Goal: Information Seeking & Learning: Learn about a topic

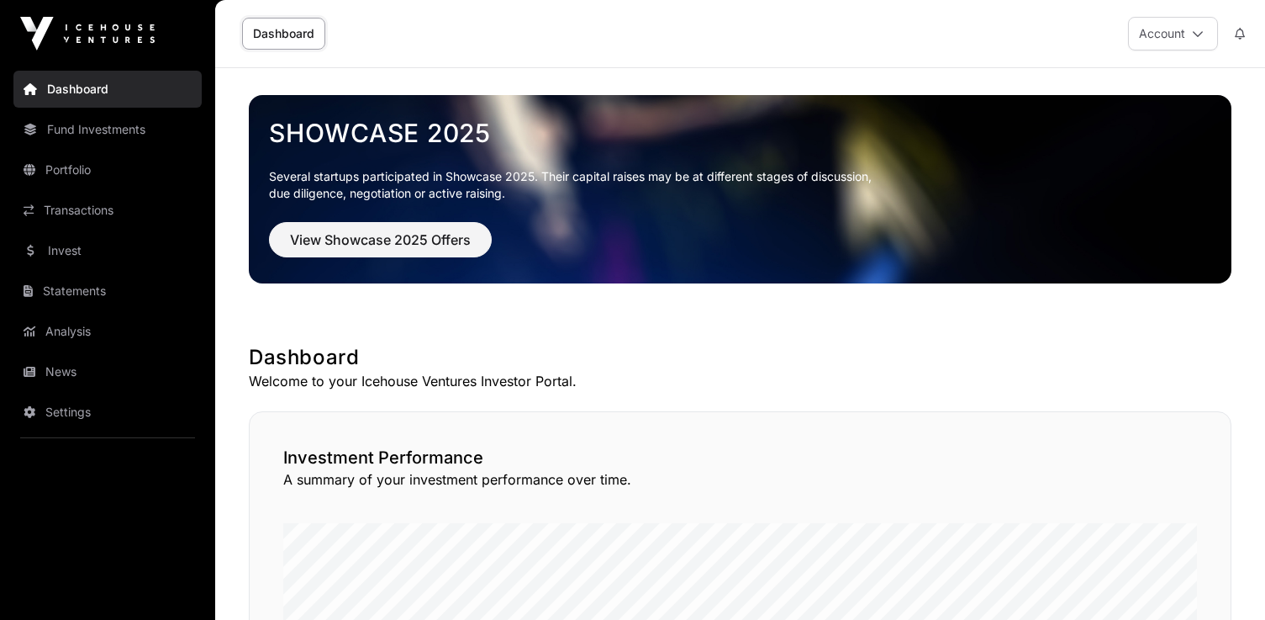
click at [761, 38] on div "Dashboard Account" at bounding box center [740, 33] width 1030 height 67
click at [334, 227] on button "View Showcase 2025 Offers" at bounding box center [380, 239] width 223 height 35
click at [400, 248] on span "View Showcase 2025 Offers" at bounding box center [380, 240] width 181 height 20
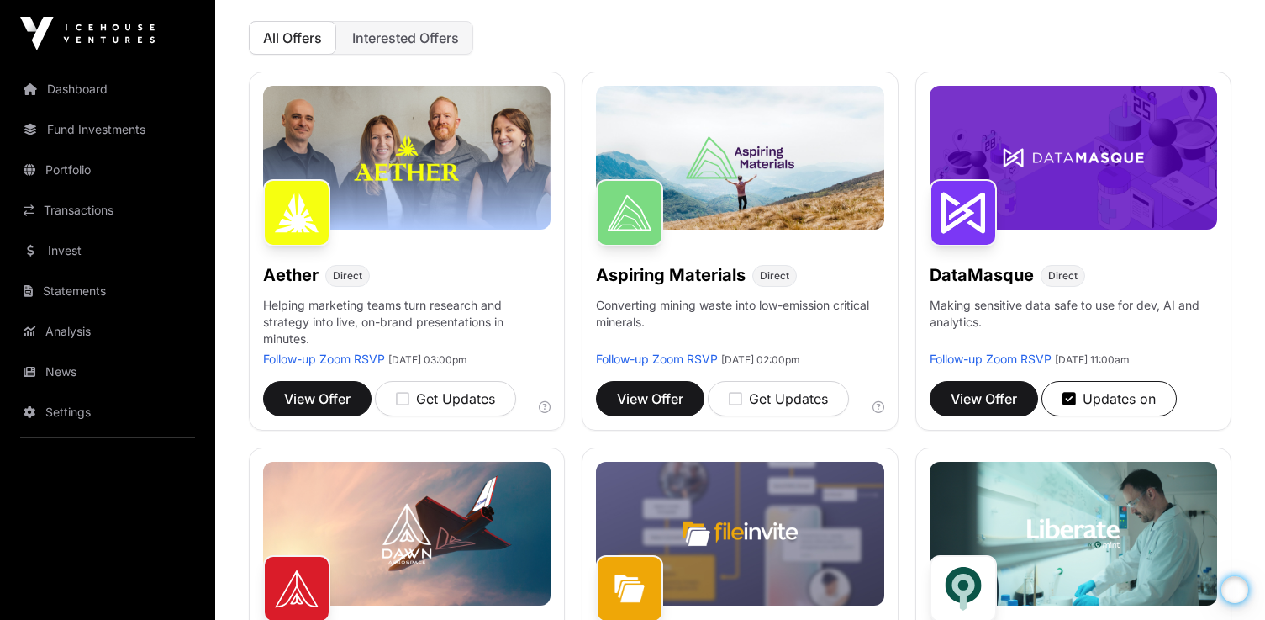
scroll to position [230, 0]
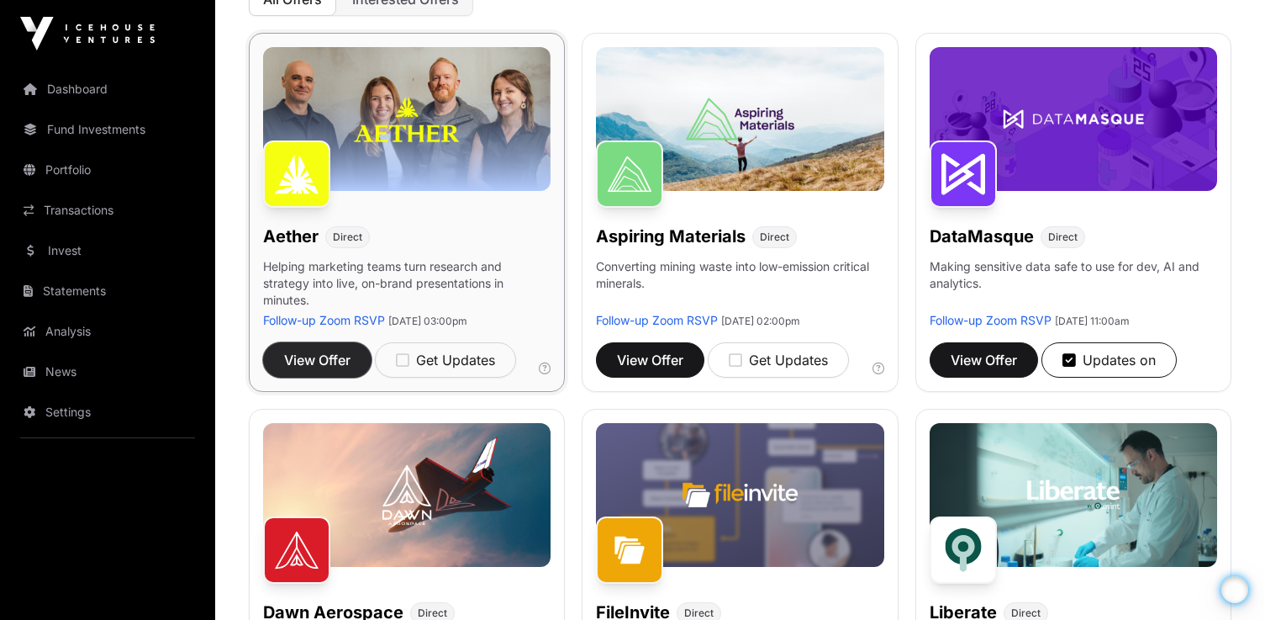
click at [335, 359] on span "View Offer" at bounding box center [317, 360] width 66 height 20
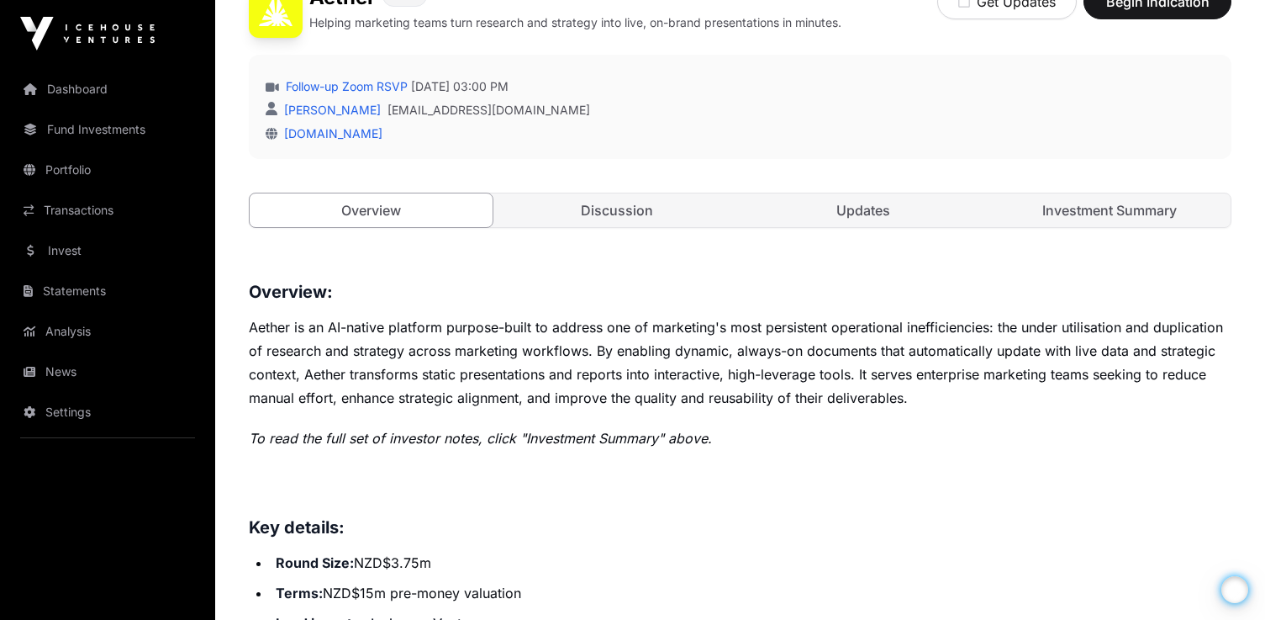
scroll to position [396, 0]
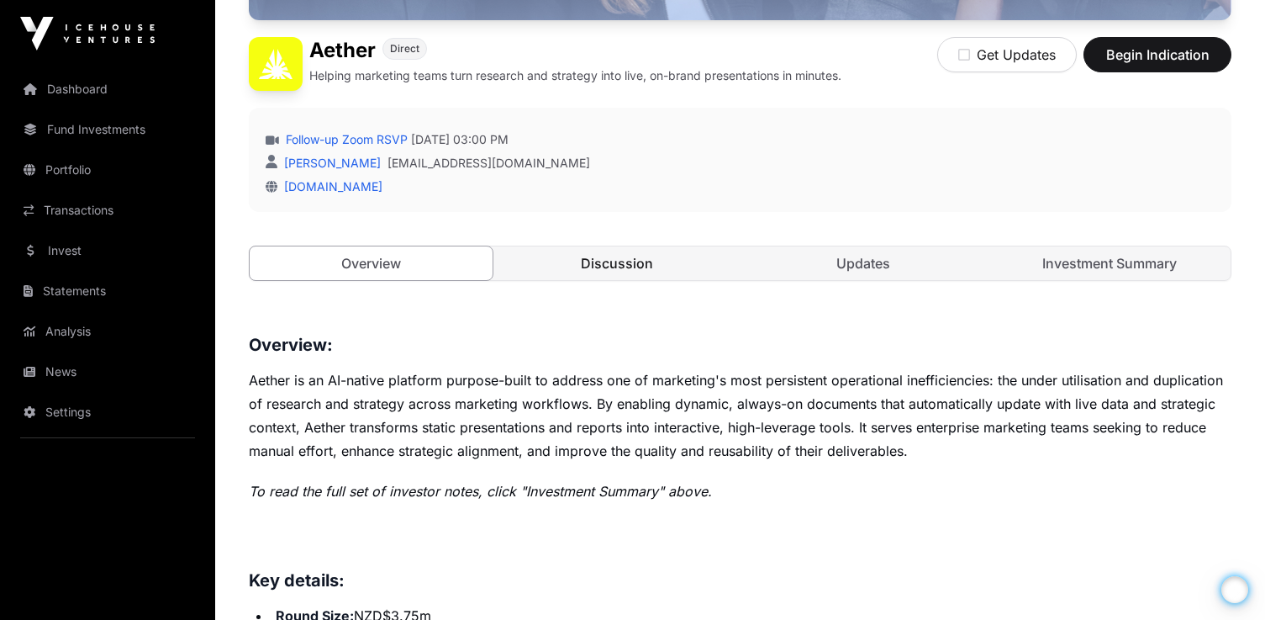
click at [652, 274] on link "Discussion" at bounding box center [617, 263] width 243 height 34
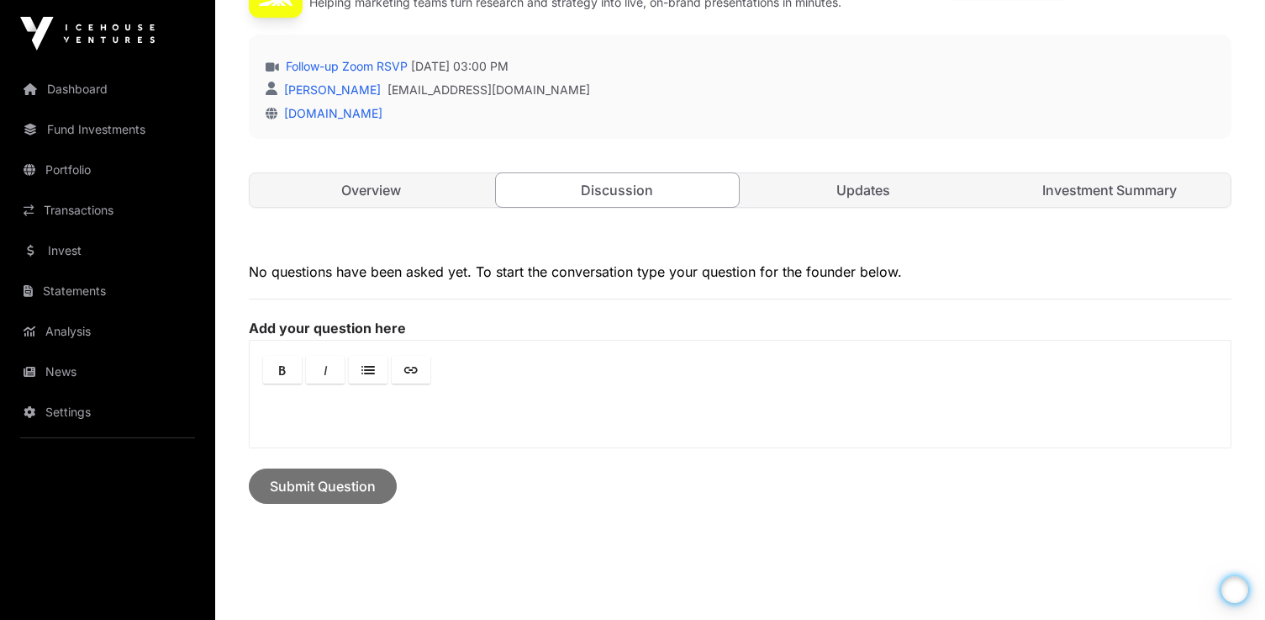
scroll to position [561, 0]
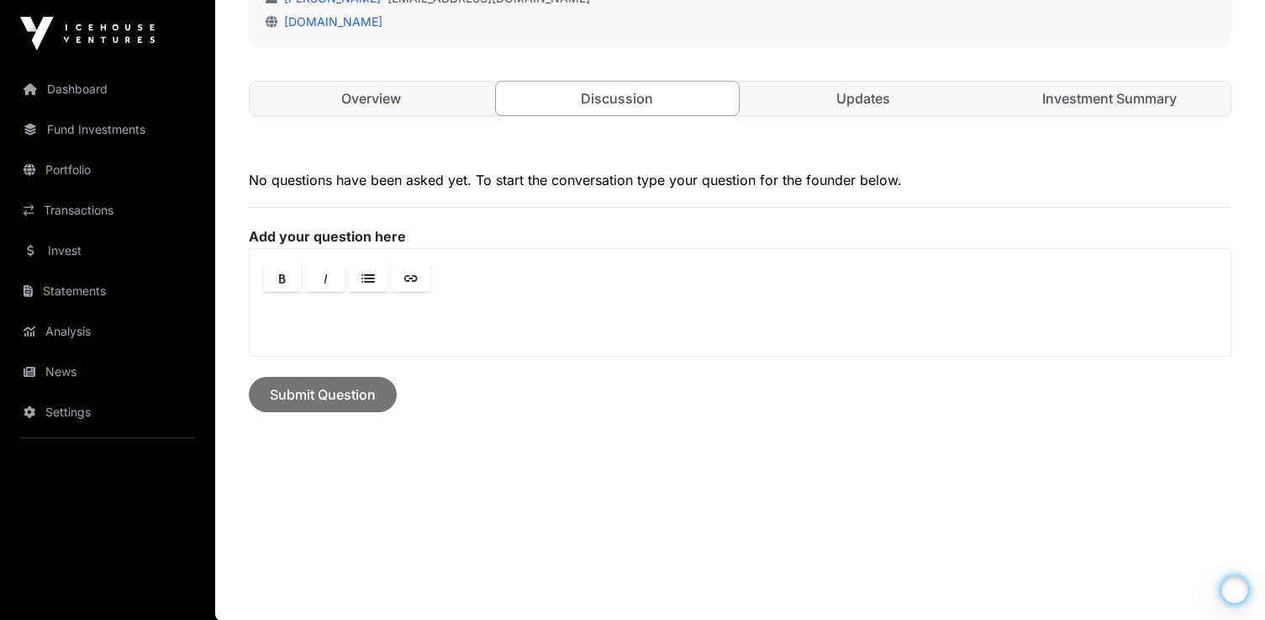
click at [863, 92] on link "Updates" at bounding box center [863, 99] width 243 height 34
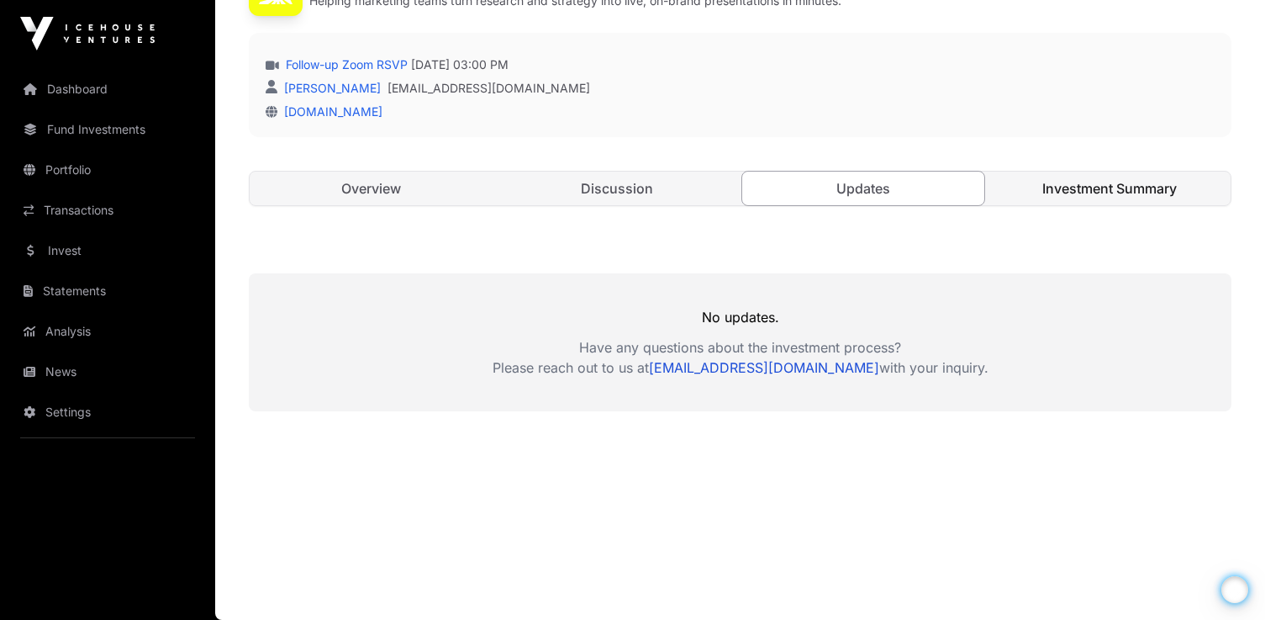
click at [1097, 190] on link "Investment Summary" at bounding box center [1109, 189] width 243 height 34
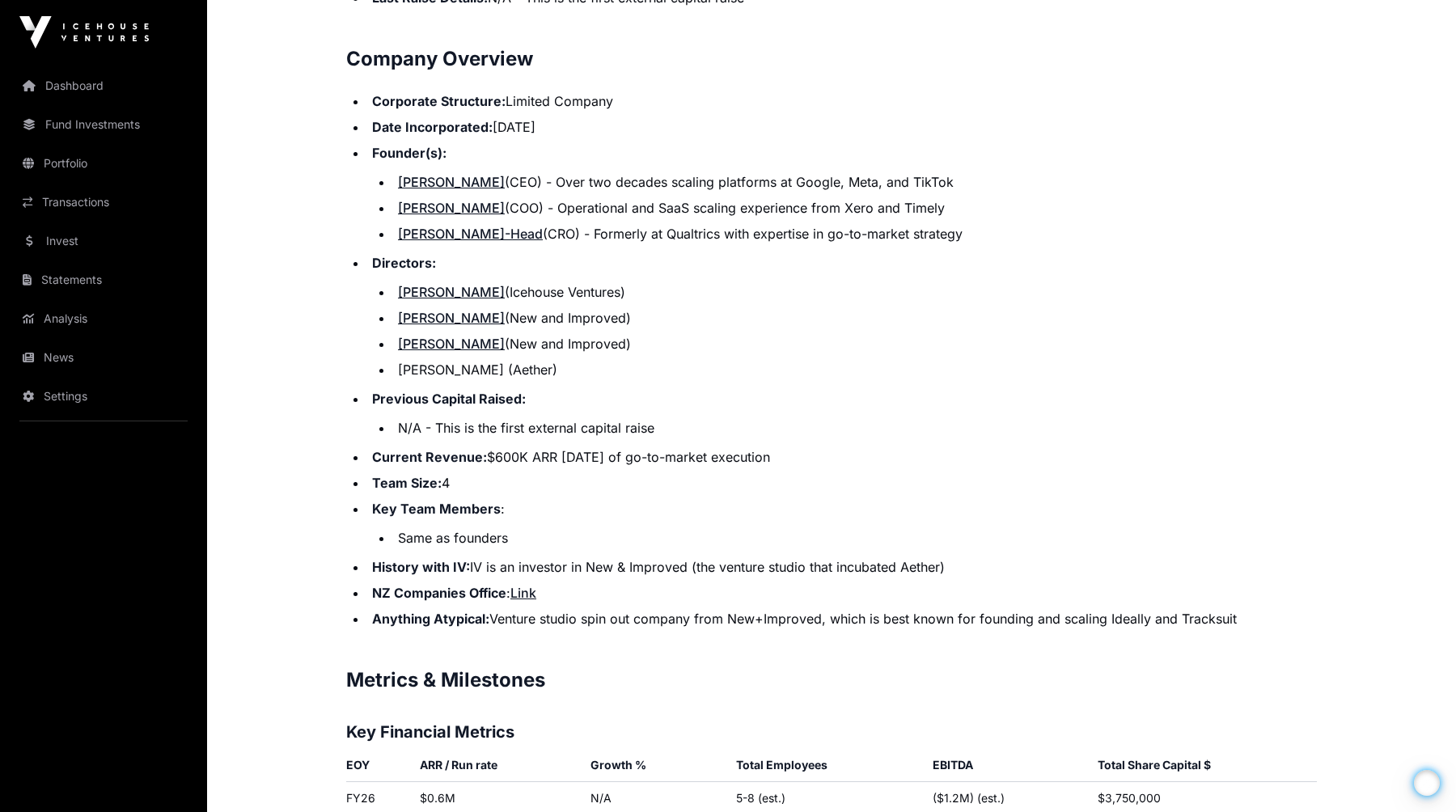
scroll to position [1729, 0]
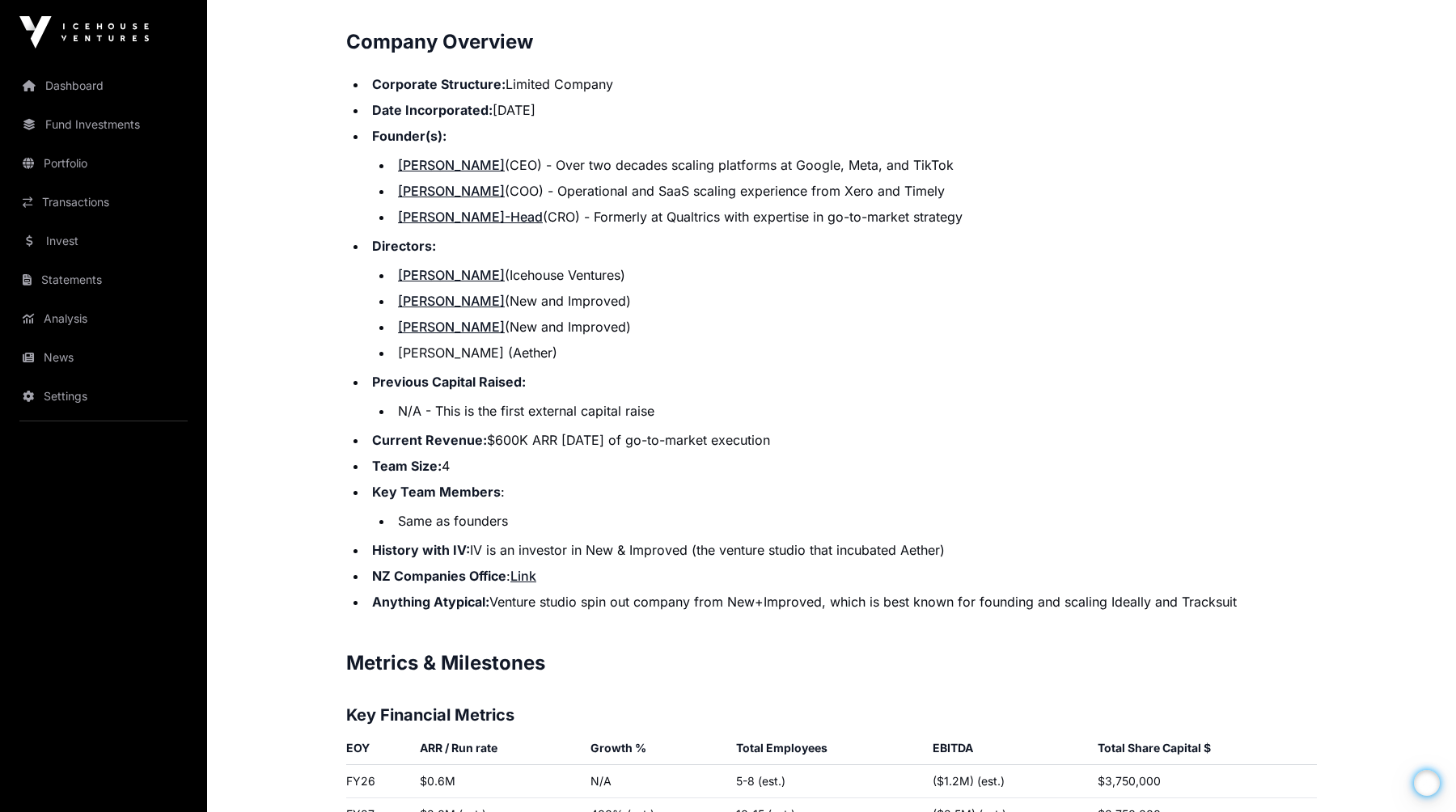
click at [926, 261] on li "Directors: Jo Wickham (Icehouse Ventures) Antony Ede (New and Improved) Simon P…" at bounding box center [842, 298] width 950 height 126
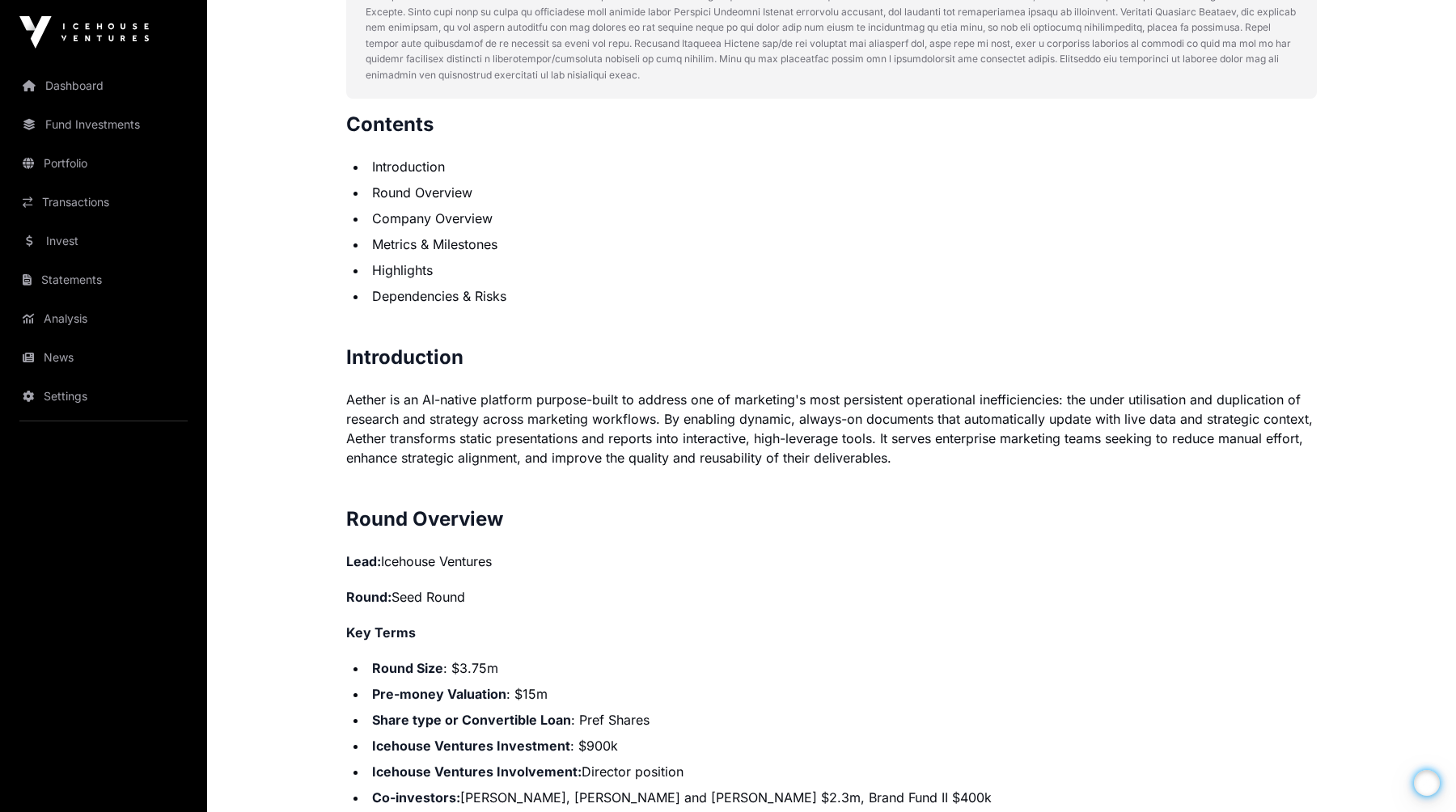
scroll to position [0, 0]
